Goal: Information Seeking & Learning: Learn about a topic

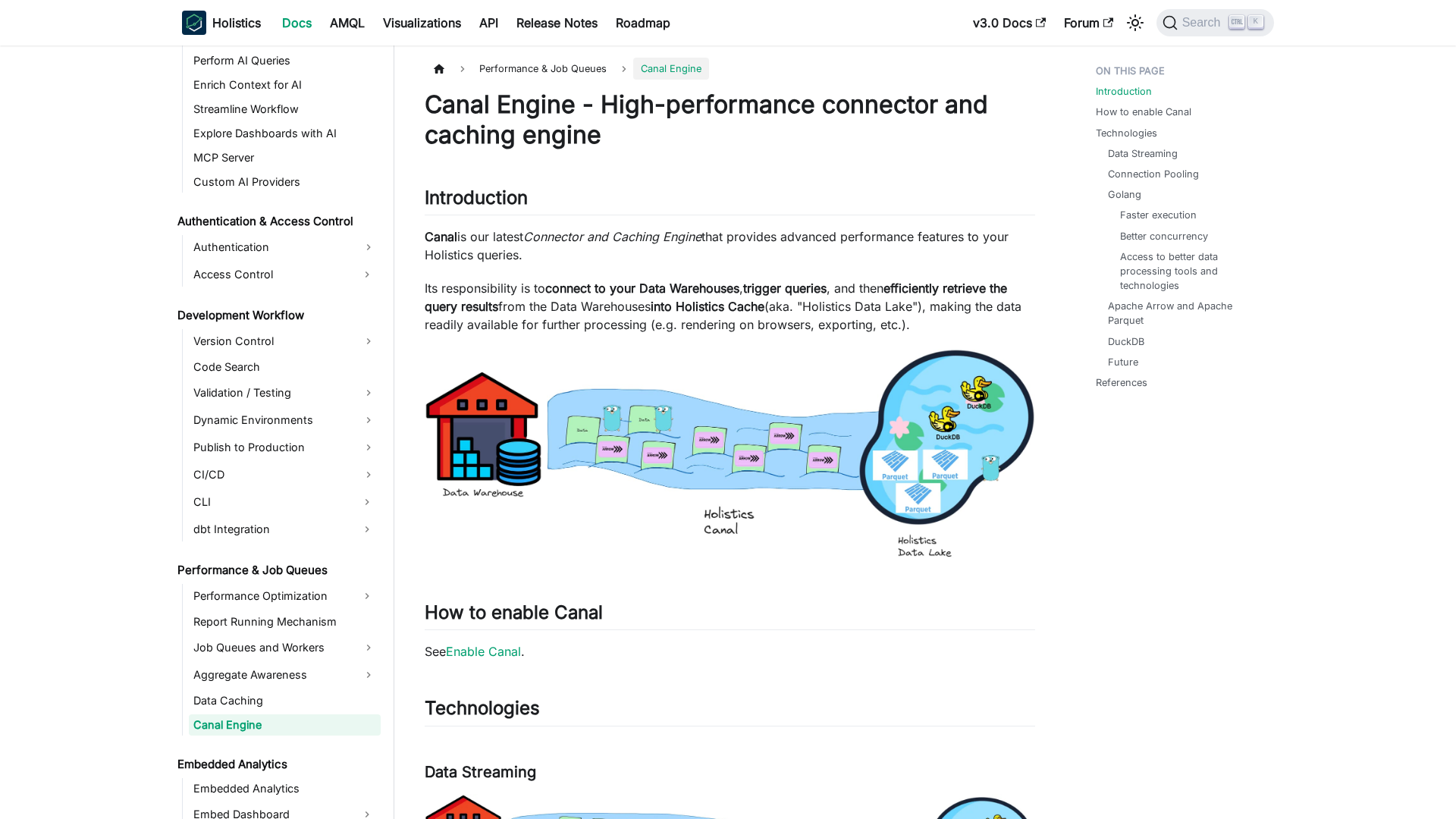
scroll to position [971, 0]
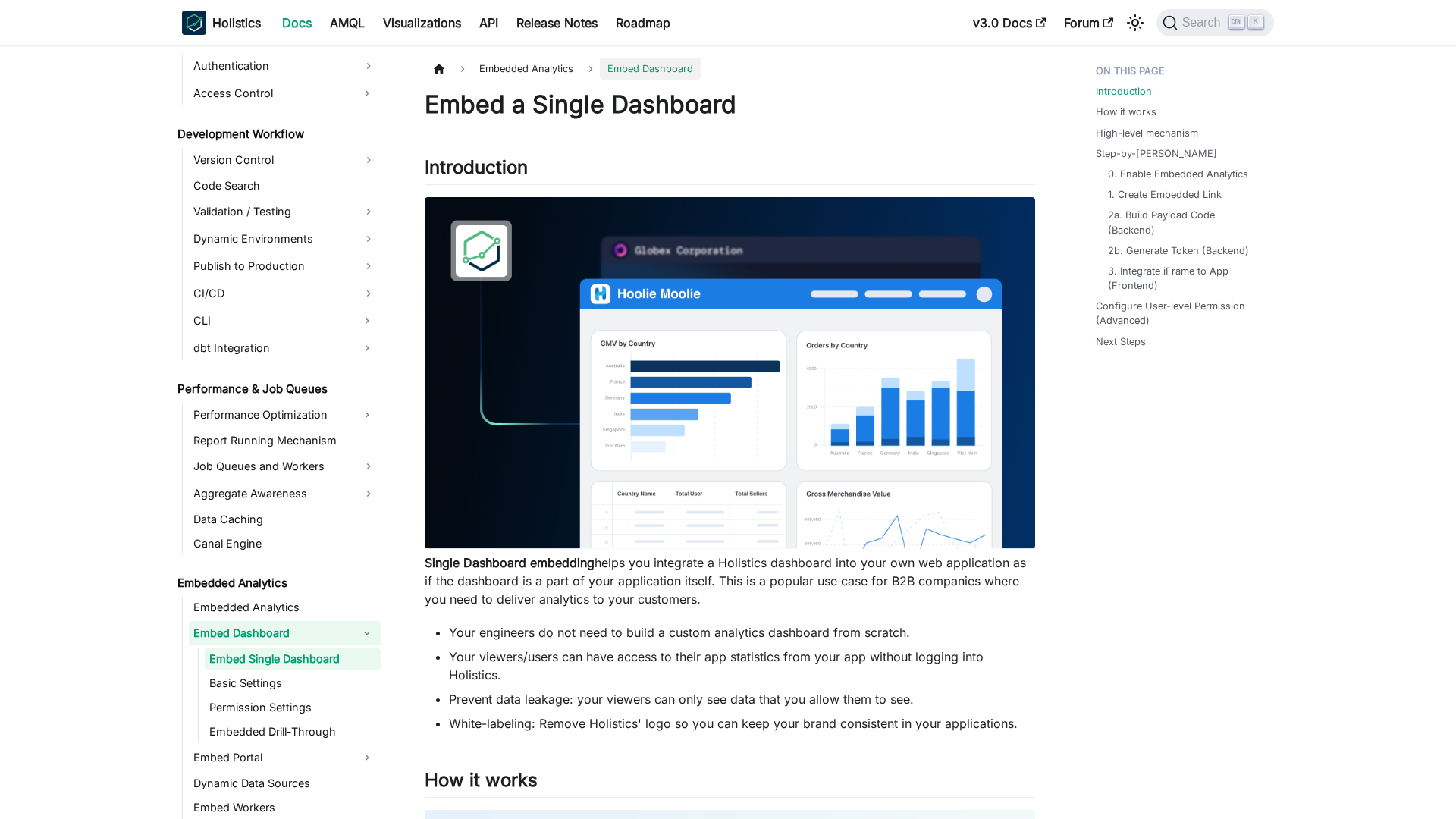
scroll to position [1086, 0]
